Goal: Navigation & Orientation: Find specific page/section

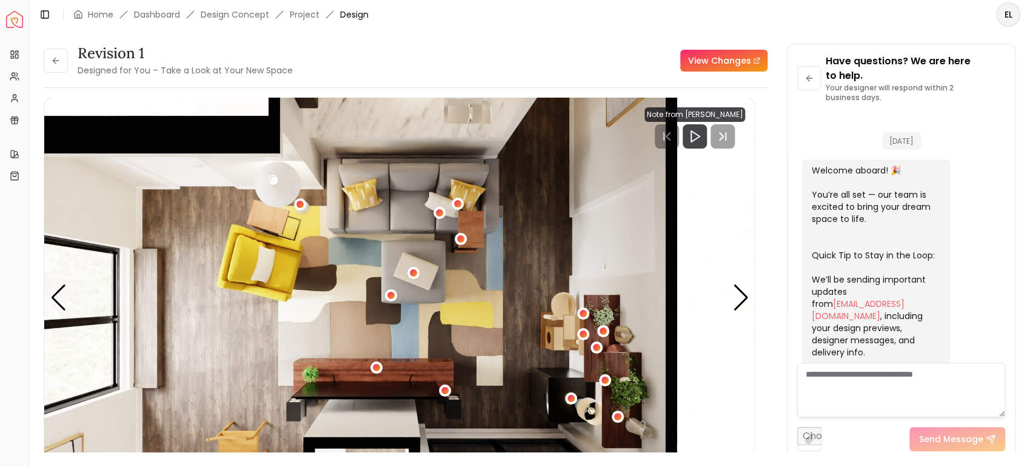
scroll to position [3364, 0]
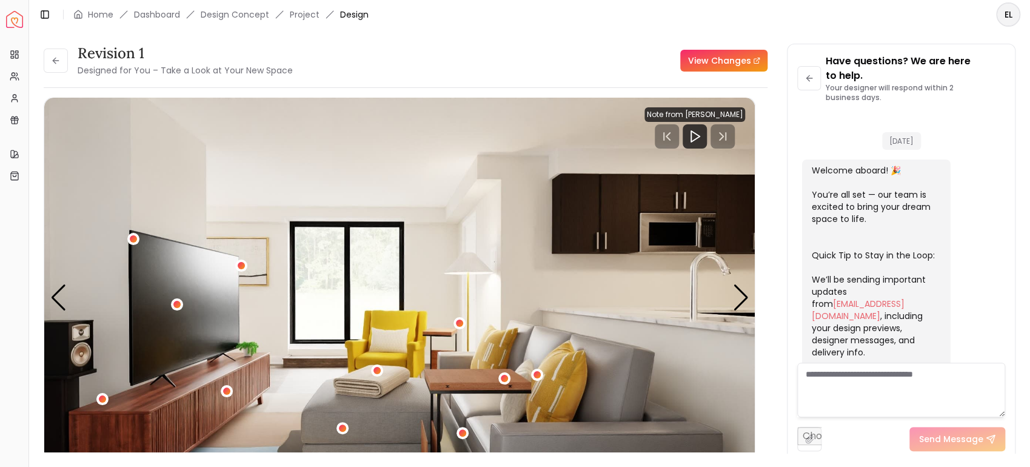
scroll to position [3452, 0]
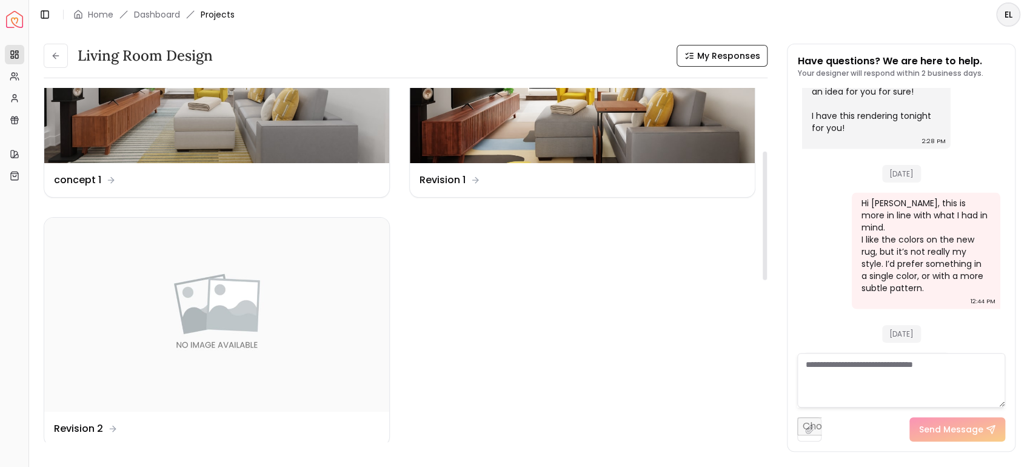
scroll to position [151, 0]
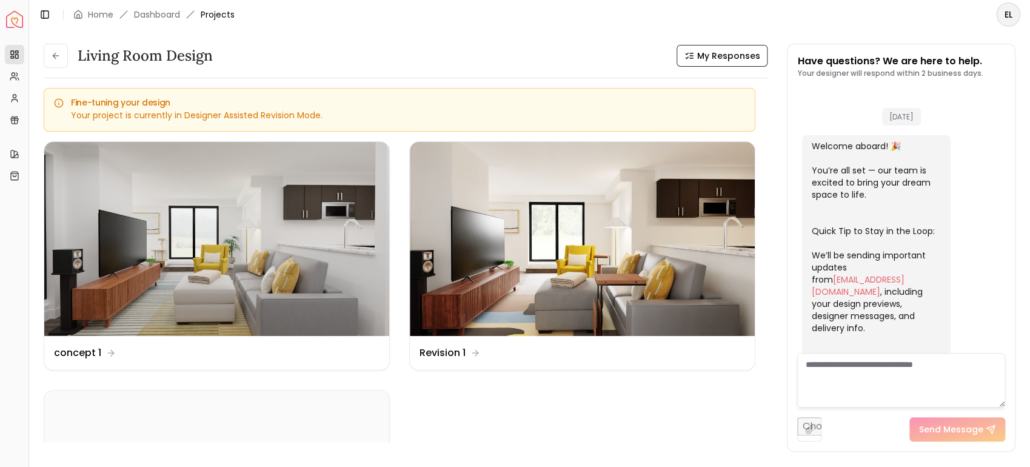
scroll to position [3436, 0]
